Goal: Task Accomplishment & Management: Use online tool/utility

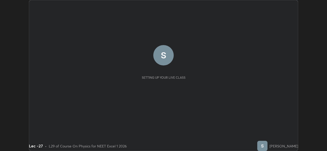
scroll to position [151, 327]
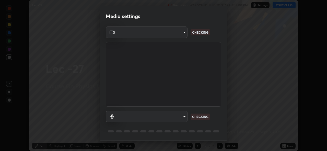
type input "78e73baf3d63bceb4c45423e3c658d9595c8caa1ee6d34b79bc6d5c79dc82097"
type input "default"
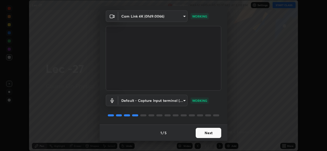
click at [205, 133] on button "Next" at bounding box center [209, 133] width 26 height 10
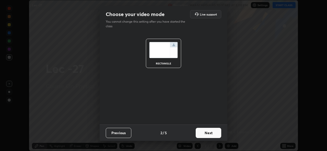
scroll to position [0, 0]
click at [206, 132] on button "Next" at bounding box center [209, 133] width 26 height 10
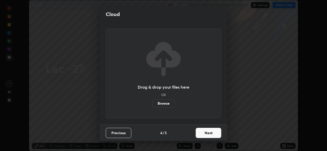
click at [208, 135] on button "Next" at bounding box center [209, 133] width 26 height 10
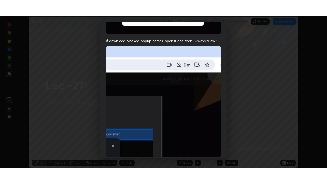
scroll to position [120, 0]
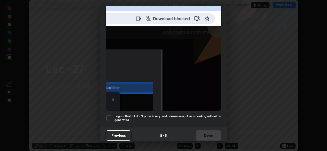
click at [207, 135] on div "Previous 5 / 5 Done" at bounding box center [164, 135] width 128 height 16
click at [108, 115] on div at bounding box center [109, 118] width 6 height 6
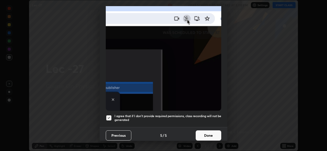
click at [109, 116] on div at bounding box center [109, 118] width 6 height 6
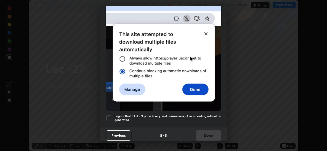
click at [110, 115] on div at bounding box center [109, 118] width 6 height 6
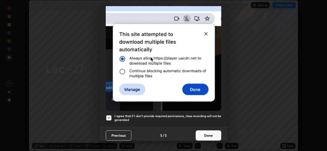
click at [203, 136] on button "Done" at bounding box center [209, 136] width 26 height 10
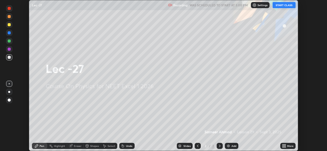
click at [282, 6] on button "START CLASS" at bounding box center [283, 5] width 23 height 6
click at [289, 146] on div "More" at bounding box center [290, 146] width 6 height 3
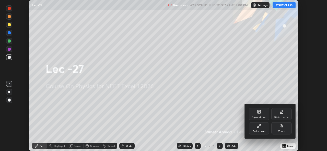
click at [261, 131] on div "Full screen" at bounding box center [259, 131] width 13 height 3
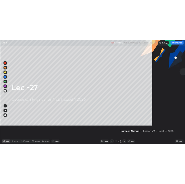
scroll to position [184, 327]
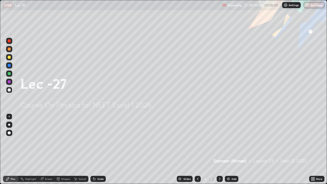
click at [230, 151] on div "Add" at bounding box center [232, 179] width 14 height 6
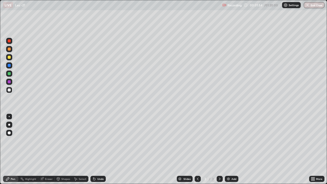
click at [98, 151] on div "Undo" at bounding box center [100, 178] width 6 height 3
click at [233, 151] on div "Add" at bounding box center [233, 178] width 5 height 3
click at [197, 151] on icon at bounding box center [198, 179] width 4 height 4
click at [219, 151] on icon at bounding box center [220, 179] width 4 height 4
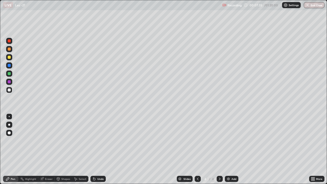
click at [99, 151] on div "Undo" at bounding box center [100, 178] width 6 height 3
click at [91, 151] on div "Undo" at bounding box center [97, 179] width 15 height 6
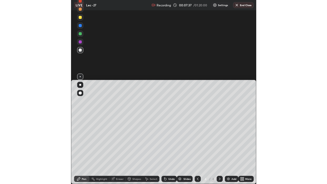
scroll to position [25352, 25350]
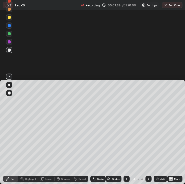
click at [98, 151] on div "Undo" at bounding box center [100, 178] width 6 height 3
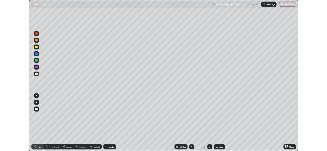
scroll to position [184, 327]
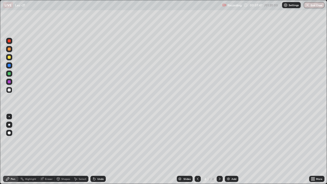
click at [95, 151] on icon at bounding box center [94, 179] width 4 height 4
click at [229, 151] on img at bounding box center [228, 179] width 4 height 4
click at [98, 151] on div "Undo" at bounding box center [100, 178] width 6 height 3
click at [101, 151] on div "Undo" at bounding box center [100, 178] width 6 height 3
click at [197, 151] on icon at bounding box center [198, 178] width 2 height 3
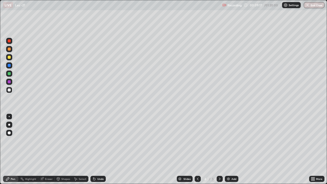
click at [197, 151] on icon at bounding box center [198, 179] width 4 height 4
click at [220, 151] on icon at bounding box center [220, 179] width 4 height 4
click at [219, 151] on icon at bounding box center [220, 179] width 4 height 4
click at [232, 151] on div "Add" at bounding box center [233, 178] width 5 height 3
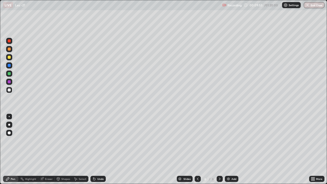
click at [10, 91] on div at bounding box center [9, 89] width 3 height 3
click at [97, 151] on div "Undo" at bounding box center [100, 178] width 6 height 3
click at [98, 151] on div "Undo" at bounding box center [100, 178] width 6 height 3
click at [97, 151] on div "Undo" at bounding box center [100, 178] width 6 height 3
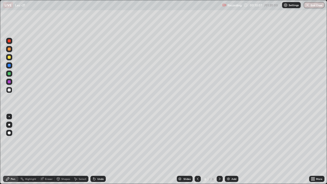
click at [97, 151] on div "Undo" at bounding box center [97, 179] width 15 height 6
click at [96, 151] on div "Undo" at bounding box center [97, 179] width 15 height 6
click at [97, 151] on div "Undo" at bounding box center [100, 178] width 6 height 3
click at [231, 151] on div "Add" at bounding box center [232, 179] width 14 height 6
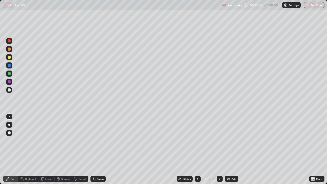
click at [81, 151] on div "Select" at bounding box center [80, 179] width 16 height 6
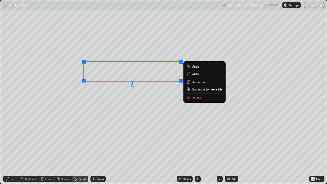
click at [104, 110] on div "0 ° Undo Copy Duplicate Duplicate to new slide Delete" at bounding box center [163, 91] width 326 height 183
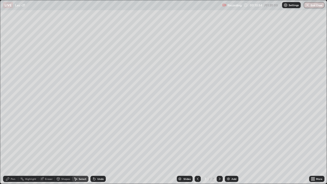
click at [49, 151] on div "Eraser" at bounding box center [46, 179] width 16 height 6
click at [11, 151] on div "Pen" at bounding box center [13, 178] width 5 height 3
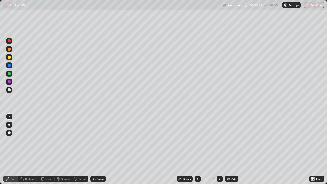
click at [94, 151] on icon at bounding box center [94, 179] width 4 height 4
click at [94, 151] on icon at bounding box center [94, 179] width 2 height 2
click at [197, 151] on icon at bounding box center [198, 178] width 2 height 3
click at [197, 151] on icon at bounding box center [198, 179] width 4 height 4
click at [219, 151] on icon at bounding box center [220, 179] width 4 height 4
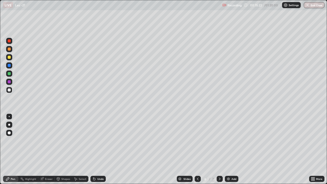
click at [100, 151] on div "Undo" at bounding box center [100, 178] width 6 height 3
click at [219, 151] on icon at bounding box center [220, 179] width 4 height 4
click at [99, 151] on div "Undo" at bounding box center [97, 179] width 15 height 6
click at [98, 151] on div "Undo" at bounding box center [100, 178] width 6 height 3
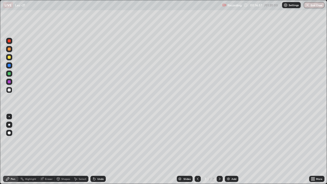
click at [98, 151] on div "Undo" at bounding box center [100, 178] width 6 height 3
click at [198, 151] on icon at bounding box center [198, 178] width 2 height 3
click at [99, 151] on div "Undo" at bounding box center [97, 179] width 15 height 6
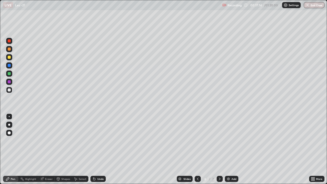
click at [98, 151] on div "Undo" at bounding box center [97, 179] width 15 height 6
click at [97, 151] on div "Undo" at bounding box center [97, 179] width 15 height 6
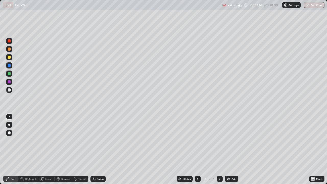
click at [97, 151] on div "Undo" at bounding box center [97, 179] width 15 height 6
click at [97, 151] on div "Undo" at bounding box center [100, 178] width 6 height 3
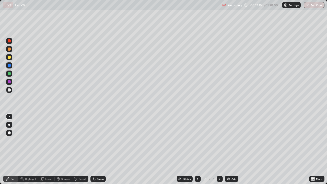
click at [97, 151] on div "Undo" at bounding box center [100, 178] width 6 height 3
click at [96, 151] on div "Undo" at bounding box center [97, 179] width 15 height 6
click at [97, 151] on div "Undo" at bounding box center [100, 178] width 6 height 3
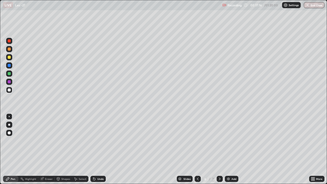
click at [97, 151] on div "Undo" at bounding box center [100, 178] width 6 height 3
click at [96, 151] on div "Undo" at bounding box center [97, 179] width 15 height 6
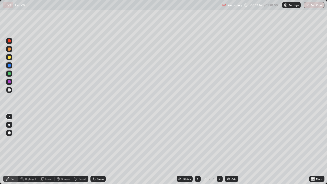
click at [96, 151] on div "Undo" at bounding box center [97, 179] width 15 height 6
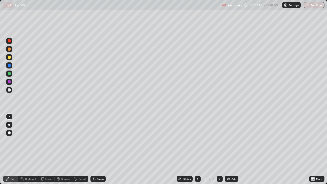
click at [96, 151] on div "Undo" at bounding box center [97, 179] width 15 height 6
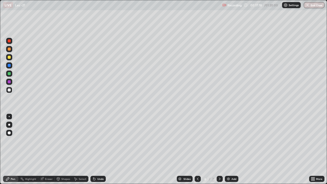
click at [96, 151] on div "Undo" at bounding box center [97, 179] width 15 height 6
click at [96, 151] on icon at bounding box center [94, 179] width 4 height 4
click at [95, 151] on icon at bounding box center [94, 179] width 4 height 4
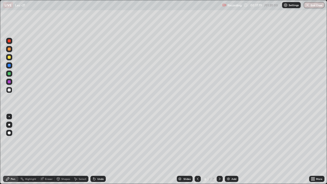
click at [96, 151] on icon at bounding box center [94, 179] width 4 height 4
click at [96, 151] on div "Undo" at bounding box center [97, 179] width 15 height 6
click at [95, 151] on icon at bounding box center [94, 179] width 4 height 4
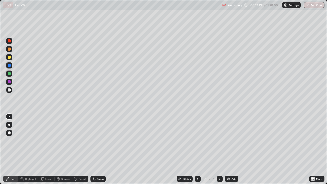
click at [95, 151] on icon at bounding box center [94, 179] width 4 height 4
click at [50, 151] on div "Eraser" at bounding box center [49, 178] width 8 height 3
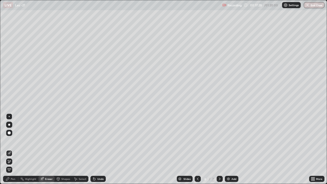
click at [219, 151] on icon at bounding box center [220, 179] width 4 height 4
click at [234, 151] on div "Add" at bounding box center [233, 178] width 5 height 3
click at [13, 151] on div "Pen" at bounding box center [13, 178] width 5 height 3
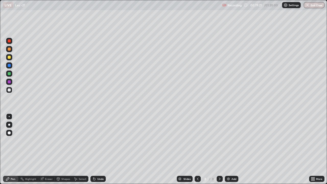
click at [232, 151] on div "Add" at bounding box center [233, 178] width 5 height 3
click at [101, 151] on div "Undo" at bounding box center [100, 178] width 6 height 3
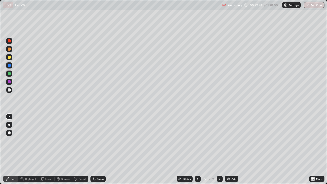
click at [101, 151] on div "Undo" at bounding box center [100, 178] width 6 height 3
click at [102, 151] on div "Undo" at bounding box center [100, 178] width 6 height 3
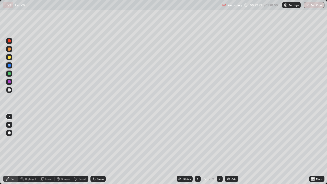
click at [102, 151] on div "Undo" at bounding box center [100, 178] width 6 height 3
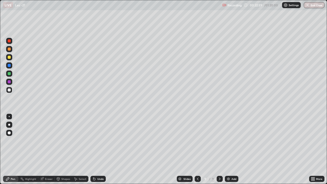
click at [102, 151] on div "Undo" at bounding box center [100, 178] width 6 height 3
click at [102, 151] on div "Undo" at bounding box center [97, 179] width 15 height 6
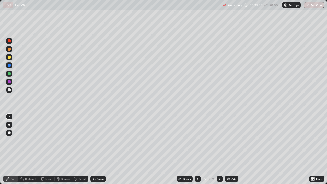
click at [102, 151] on div "Undo" at bounding box center [97, 179] width 15 height 6
click at [103, 151] on div "Undo" at bounding box center [97, 179] width 15 height 6
click at [103, 151] on div "Undo" at bounding box center [100, 178] width 6 height 3
click at [102, 151] on div "Undo" at bounding box center [100, 178] width 6 height 3
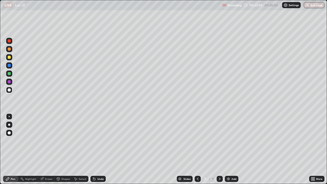
click at [102, 151] on div "Undo" at bounding box center [100, 178] width 6 height 3
click at [101, 151] on div "Undo" at bounding box center [100, 178] width 6 height 3
click at [102, 151] on div "Undo" at bounding box center [97, 179] width 15 height 6
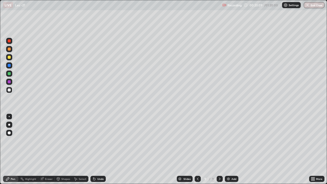
click at [102, 151] on div "Undo" at bounding box center [97, 179] width 15 height 6
click at [101, 151] on div "Undo" at bounding box center [97, 179] width 15 height 6
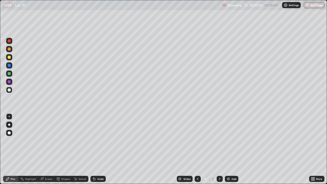
click at [102, 151] on div "Undo" at bounding box center [97, 179] width 15 height 6
click at [101, 151] on div "Undo" at bounding box center [97, 179] width 15 height 6
click at [101, 151] on div "Undo" at bounding box center [100, 178] width 6 height 3
click at [101, 151] on div "Undo" at bounding box center [97, 179] width 15 height 6
click at [102, 151] on div "Undo" at bounding box center [97, 179] width 15 height 6
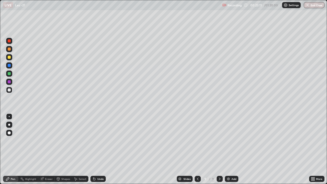
click at [102, 151] on div "Undo" at bounding box center [97, 179] width 15 height 6
click at [217, 151] on div at bounding box center [220, 179] width 6 height 6
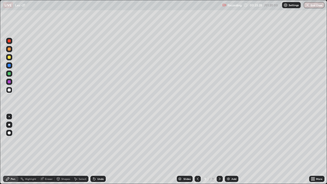
click at [232, 151] on div "Add" at bounding box center [233, 178] width 5 height 3
click at [9, 92] on div at bounding box center [9, 90] width 6 height 6
click at [101, 151] on div "Undo" at bounding box center [100, 178] width 6 height 3
click at [102, 151] on div "Undo" at bounding box center [100, 178] width 6 height 3
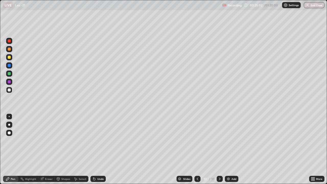
click at [100, 151] on div "Undo" at bounding box center [97, 179] width 15 height 6
click at [98, 151] on div "Undo" at bounding box center [100, 178] width 6 height 3
click at [99, 151] on div "Undo" at bounding box center [100, 178] width 6 height 3
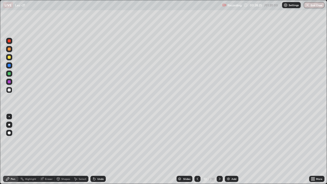
click at [100, 151] on div "Undo" at bounding box center [100, 178] width 6 height 3
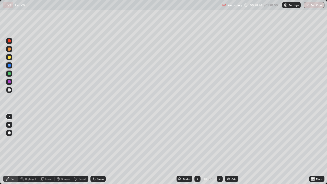
click at [99, 151] on div "Undo" at bounding box center [100, 178] width 6 height 3
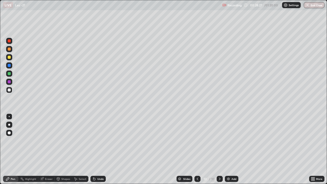
click at [99, 151] on div "Undo" at bounding box center [100, 178] width 6 height 3
click at [99, 151] on div "Undo" at bounding box center [97, 179] width 15 height 6
click at [98, 151] on div "Undo" at bounding box center [97, 179] width 15 height 6
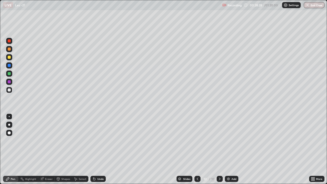
click at [98, 151] on div "Undo" at bounding box center [97, 179] width 15 height 6
click at [232, 151] on div "Add" at bounding box center [233, 178] width 5 height 3
click at [197, 151] on icon at bounding box center [198, 179] width 4 height 4
click at [219, 151] on icon at bounding box center [220, 179] width 4 height 4
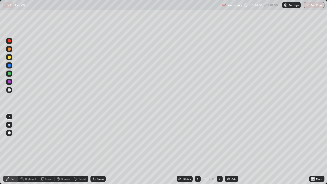
click at [233, 151] on div "Add" at bounding box center [232, 179] width 14 height 6
click at [98, 151] on div "Undo" at bounding box center [100, 178] width 6 height 3
click at [233, 151] on div "Add" at bounding box center [233, 178] width 5 height 3
click at [100, 151] on div "Undo" at bounding box center [100, 178] width 6 height 3
click at [10, 73] on div at bounding box center [9, 73] width 3 height 3
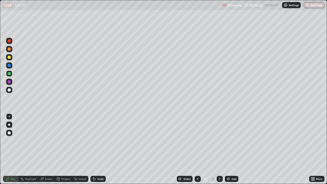
click at [64, 151] on div "Shapes" at bounding box center [65, 178] width 9 height 3
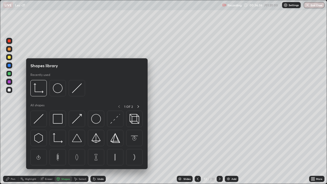
click at [47, 151] on div "Eraser" at bounding box center [49, 178] width 8 height 3
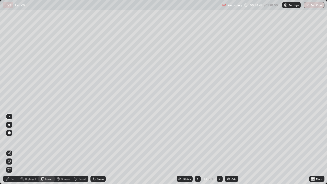
click at [13, 151] on div "Pen" at bounding box center [13, 178] width 5 height 3
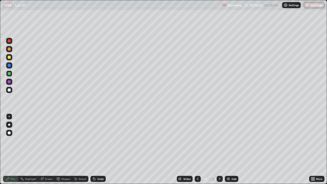
click at [10, 91] on div at bounding box center [9, 89] width 3 height 3
click at [197, 151] on icon at bounding box center [198, 179] width 4 height 4
click at [219, 151] on icon at bounding box center [220, 178] width 2 height 3
click at [233, 151] on div "Add" at bounding box center [233, 178] width 5 height 3
click at [97, 151] on div "Undo" at bounding box center [100, 178] width 6 height 3
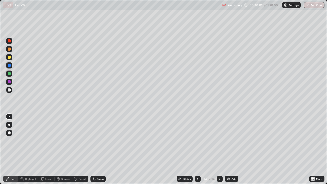
click at [97, 151] on div "Undo" at bounding box center [97, 179] width 15 height 6
click at [81, 151] on div "Select" at bounding box center [83, 178] width 8 height 3
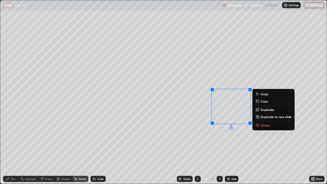
click at [264, 124] on p "Delete" at bounding box center [264, 125] width 9 height 4
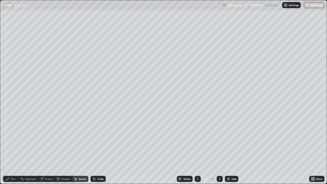
click at [12, 151] on div "Pen" at bounding box center [10, 179] width 15 height 6
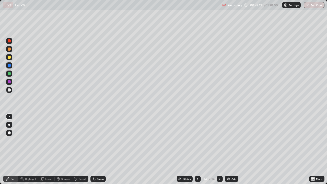
click at [9, 116] on div at bounding box center [9, 116] width 1 height 1
click at [99, 151] on div "Undo" at bounding box center [100, 178] width 6 height 3
click at [100, 151] on div "Undo" at bounding box center [100, 178] width 6 height 3
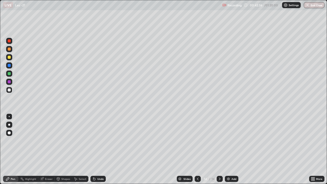
click at [100, 151] on div "Undo" at bounding box center [100, 178] width 6 height 3
click at [101, 151] on div "Undo" at bounding box center [100, 178] width 6 height 3
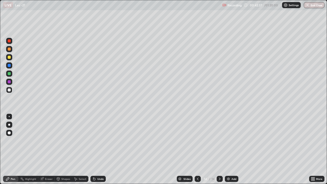
click at [100, 151] on div "Undo" at bounding box center [100, 178] width 6 height 3
click at [99, 151] on div "Undo" at bounding box center [100, 178] width 6 height 3
click at [233, 151] on div "Add" at bounding box center [233, 178] width 5 height 3
click at [231, 151] on div "Add" at bounding box center [233, 178] width 5 height 3
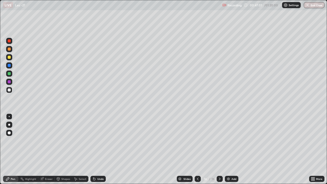
click at [101, 151] on div "Undo" at bounding box center [97, 179] width 15 height 6
click at [227, 151] on img at bounding box center [228, 179] width 4 height 4
click at [63, 151] on div "Shapes" at bounding box center [65, 178] width 9 height 3
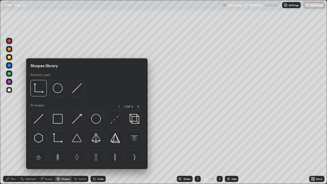
click at [47, 151] on div "Eraser" at bounding box center [49, 178] width 8 height 3
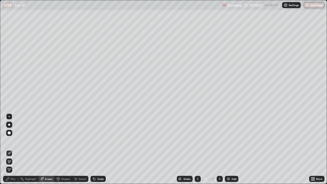
click at [8, 151] on icon at bounding box center [7, 178] width 3 height 3
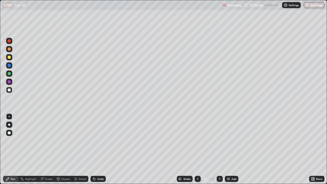
click at [100, 151] on div "Undo" at bounding box center [100, 178] width 6 height 3
click at [197, 151] on icon at bounding box center [198, 178] width 2 height 3
click at [197, 151] on icon at bounding box center [198, 179] width 4 height 4
click at [195, 151] on div at bounding box center [198, 179] width 6 height 6
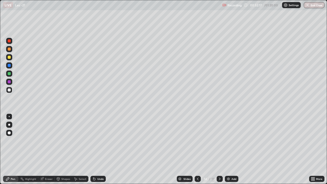
click at [195, 151] on div at bounding box center [198, 179] width 6 height 6
click at [196, 151] on icon at bounding box center [198, 179] width 4 height 4
click at [195, 151] on div at bounding box center [198, 179] width 6 height 6
click at [219, 151] on icon at bounding box center [220, 179] width 4 height 4
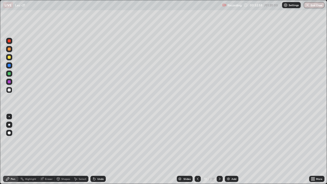
click at [219, 151] on icon at bounding box center [220, 179] width 4 height 4
click at [219, 151] on icon at bounding box center [220, 178] width 2 height 3
click at [219, 151] on icon at bounding box center [220, 179] width 4 height 4
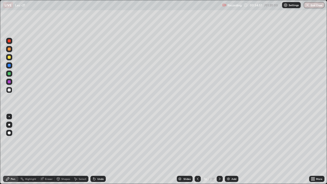
click at [219, 151] on icon at bounding box center [220, 178] width 2 height 3
click at [220, 151] on icon at bounding box center [220, 178] width 2 height 3
click at [219, 151] on icon at bounding box center [220, 179] width 4 height 4
click at [231, 151] on div "Add" at bounding box center [232, 179] width 14 height 6
click at [234, 151] on div "Add" at bounding box center [233, 178] width 5 height 3
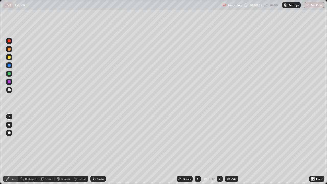
click at [197, 151] on icon at bounding box center [198, 179] width 4 height 4
click at [219, 151] on icon at bounding box center [220, 178] width 2 height 3
click at [99, 151] on div "Undo" at bounding box center [100, 178] width 6 height 3
click at [99, 151] on div "Undo" at bounding box center [97, 179] width 15 height 6
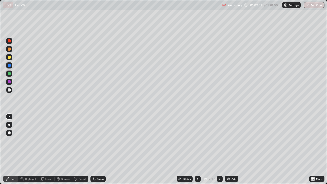
click at [197, 151] on icon at bounding box center [198, 179] width 4 height 4
click at [83, 151] on div "Select" at bounding box center [83, 178] width 8 height 3
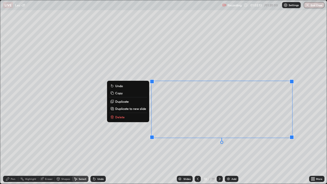
click at [11, 151] on div "Pen" at bounding box center [10, 179] width 15 height 6
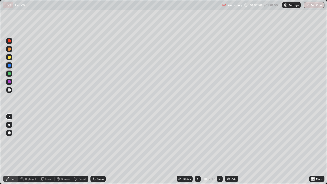
click at [219, 151] on icon at bounding box center [220, 179] width 4 height 4
click at [231, 151] on div "Add" at bounding box center [233, 178] width 5 height 3
click at [197, 151] on icon at bounding box center [197, 179] width 4 height 4
click at [195, 151] on icon at bounding box center [197, 179] width 4 height 4
click at [219, 151] on icon at bounding box center [220, 179] width 4 height 4
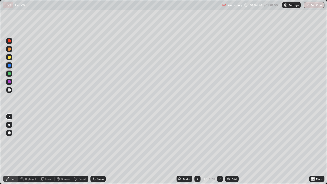
click at [219, 151] on icon at bounding box center [220, 179] width 4 height 4
click at [45, 151] on div "Eraser" at bounding box center [49, 178] width 8 height 3
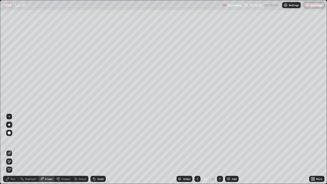
click at [9, 151] on icon at bounding box center [8, 179] width 4 height 4
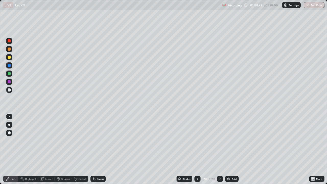
click at [233, 151] on div "Add" at bounding box center [234, 178] width 5 height 3
click at [100, 151] on div "Undo" at bounding box center [100, 178] width 6 height 3
click at [0, 140] on div "Setting up your live class" at bounding box center [163, 92] width 327 height 184
click at [82, 151] on div "Select" at bounding box center [83, 178] width 8 height 3
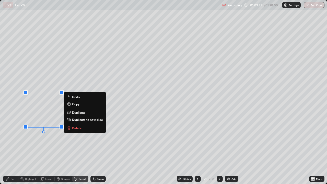
click at [81, 129] on p "Delete" at bounding box center [76, 128] width 9 height 4
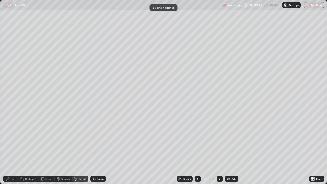
click at [9, 151] on icon at bounding box center [8, 179] width 4 height 4
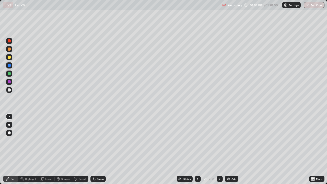
click at [100, 151] on div "Undo" at bounding box center [100, 178] width 6 height 3
click at [197, 151] on icon at bounding box center [198, 179] width 4 height 4
click at [219, 151] on icon at bounding box center [220, 179] width 4 height 4
click at [234, 151] on div "Add" at bounding box center [233, 178] width 5 height 3
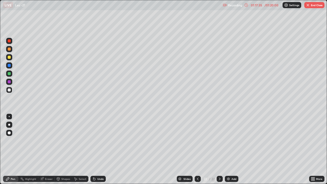
click at [80, 151] on div "Select" at bounding box center [83, 178] width 8 height 3
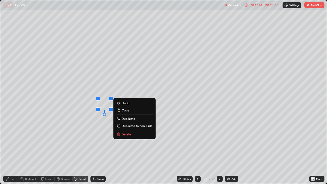
click at [127, 136] on button "Delete" at bounding box center [134, 134] width 38 height 6
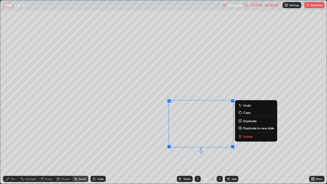
click at [243, 137] on button "Delete" at bounding box center [256, 136] width 38 height 6
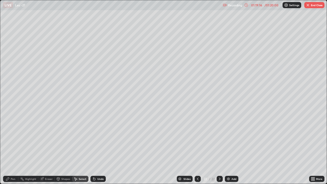
click at [313, 5] on button "End Class" at bounding box center [314, 5] width 20 height 6
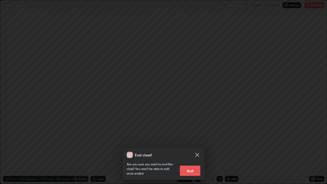
click at [193, 151] on button "End" at bounding box center [190, 170] width 20 height 10
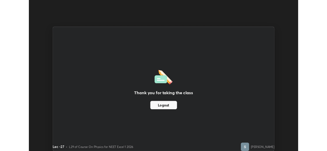
scroll to position [25384, 25209]
